Goal: Transaction & Acquisition: Purchase product/service

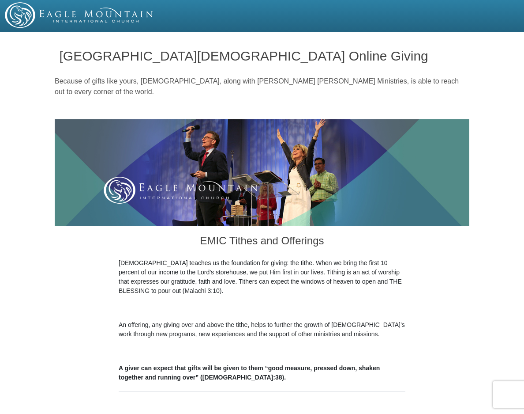
scroll to position [362, 0]
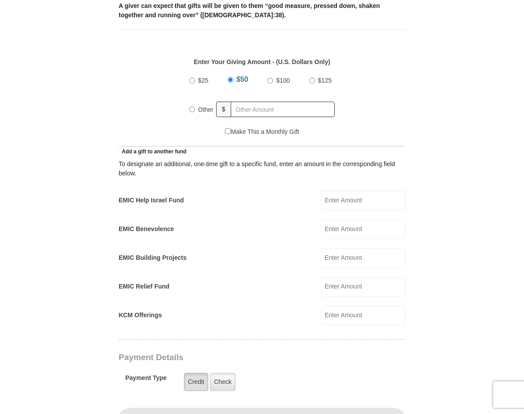
click at [191, 377] on label "Credit" at bounding box center [196, 382] width 24 height 18
click at [0, 0] on input "Credit" at bounding box center [0, 0] width 0 height 0
click at [196, 378] on label "Credit" at bounding box center [196, 382] width 24 height 18
click at [0, 0] on input "Credit" at bounding box center [0, 0] width 0 height 0
click at [233, 79] on input "$50" at bounding box center [231, 80] width 6 height 6
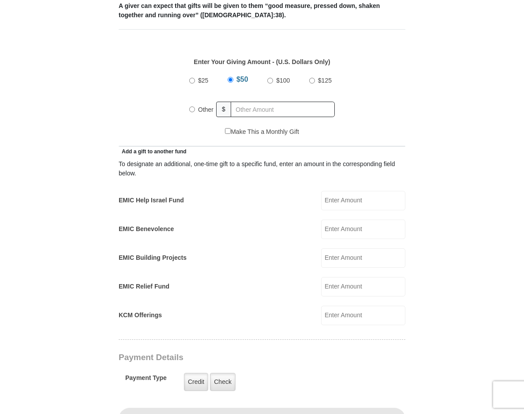
scroll to position [724, 0]
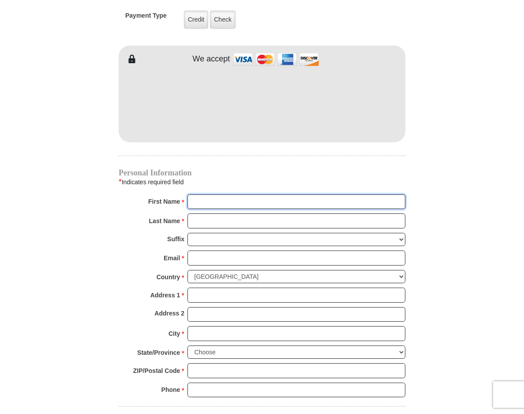
click at [252, 204] on input "First Name *" at bounding box center [297, 201] width 218 height 15
type input "Lily"
click at [268, 220] on input "Last Name *" at bounding box center [297, 220] width 218 height 15
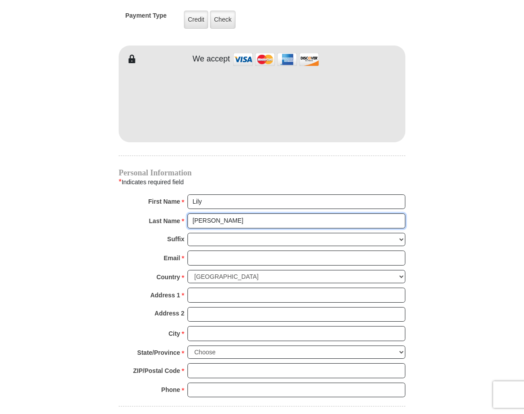
type input "[PERSON_NAME]"
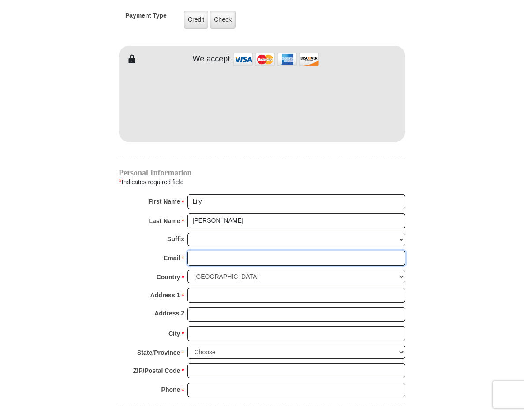
click at [270, 253] on input "Email *" at bounding box center [297, 257] width 218 height 15
type input "[EMAIL_ADDRESS][DOMAIN_NAME]"
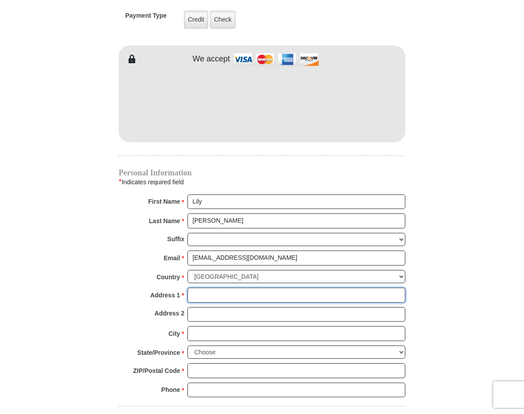
click at [234, 288] on input "Address 1 *" at bounding box center [297, 294] width 218 height 15
type input "[STREET_ADDRESS]"
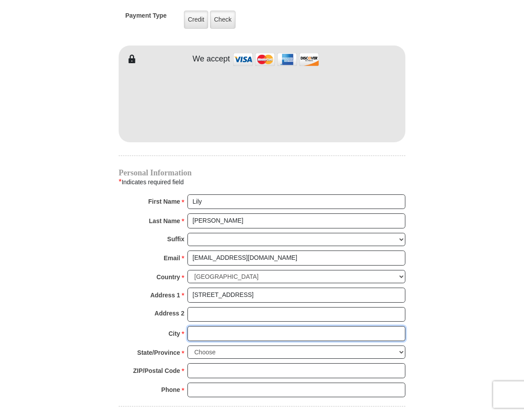
click at [251, 334] on input "City *" at bounding box center [297, 333] width 218 height 15
type input "[GEOGRAPHIC_DATA]"
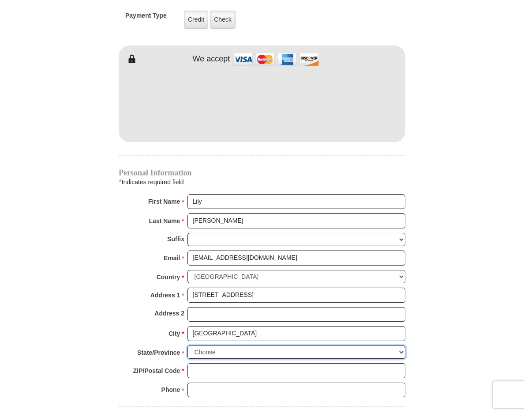
click at [252, 356] on select "Choose [US_STATE] [US_STATE] [US_STATE] [US_STATE] [US_STATE] Armed Forces Amer…" at bounding box center [297, 352] width 218 height 14
select select "[GEOGRAPHIC_DATA]"
click at [188, 345] on select "Choose [US_STATE] [US_STATE] [US_STATE] [US_STATE] [US_STATE] Armed Forces Amer…" at bounding box center [297, 352] width 218 height 14
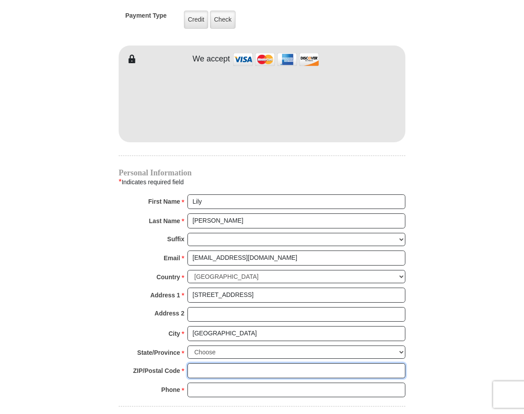
click at [250, 366] on input "ZIP/Postal Code *" at bounding box center [297, 370] width 218 height 15
type input "75052"
click at [260, 393] on input "Phone * *" at bounding box center [297, 389] width 218 height 15
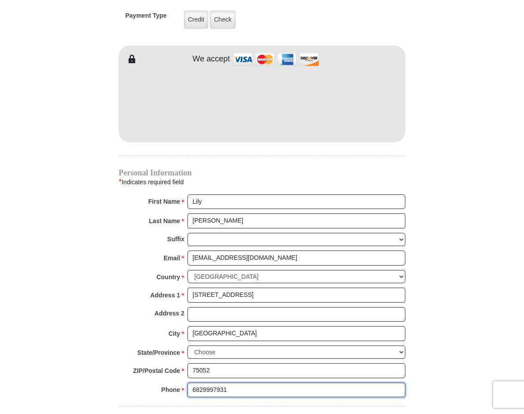
type input "6829997931"
drag, startPoint x: 494, startPoint y: 116, endPoint x: 526, endPoint y: 124, distance: 32.8
click at [502, 116] on body "[GEOGRAPHIC_DATA][DEMOGRAPHIC_DATA] Online Giving Because of gifts like yours, …" at bounding box center [262, 148] width 524 height 1744
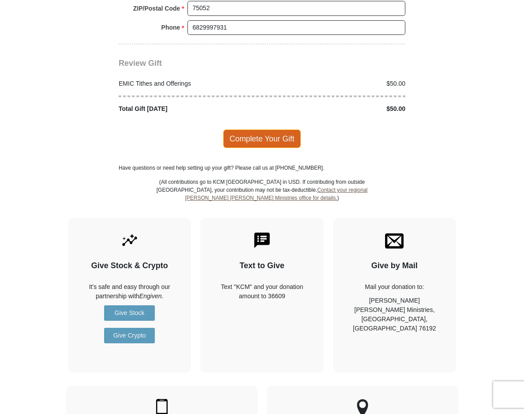
click at [264, 140] on span "Complete Your Gift" at bounding box center [262, 138] width 78 height 19
